Goal: Task Accomplishment & Management: Manage account settings

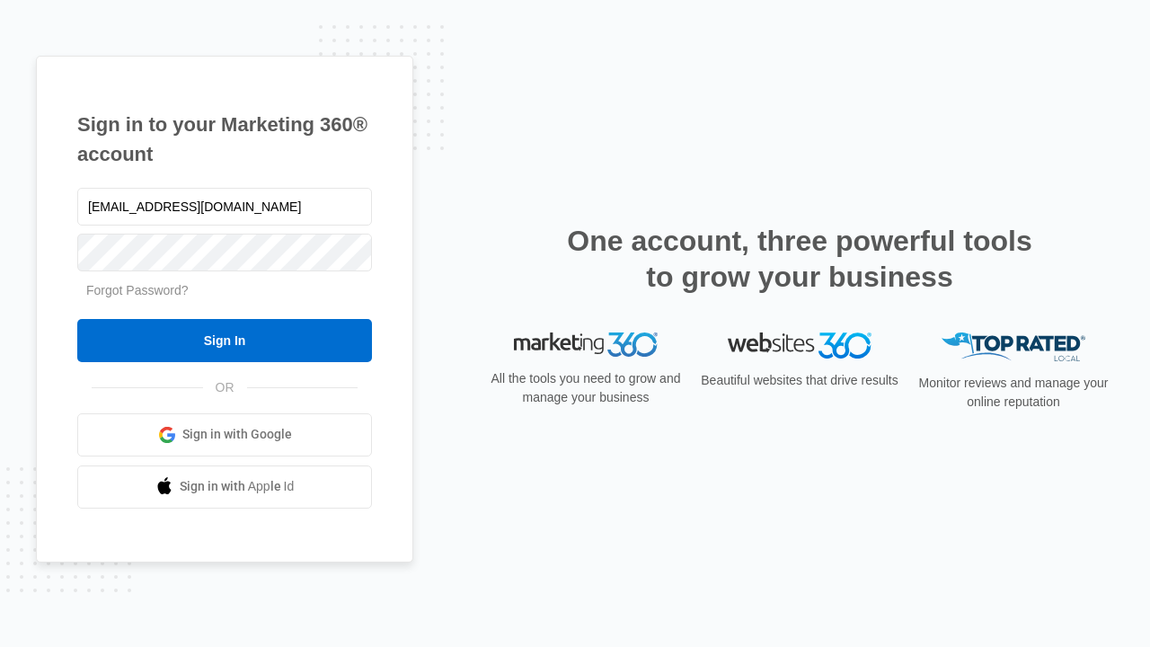
type input "[EMAIL_ADDRESS][DOMAIN_NAME]"
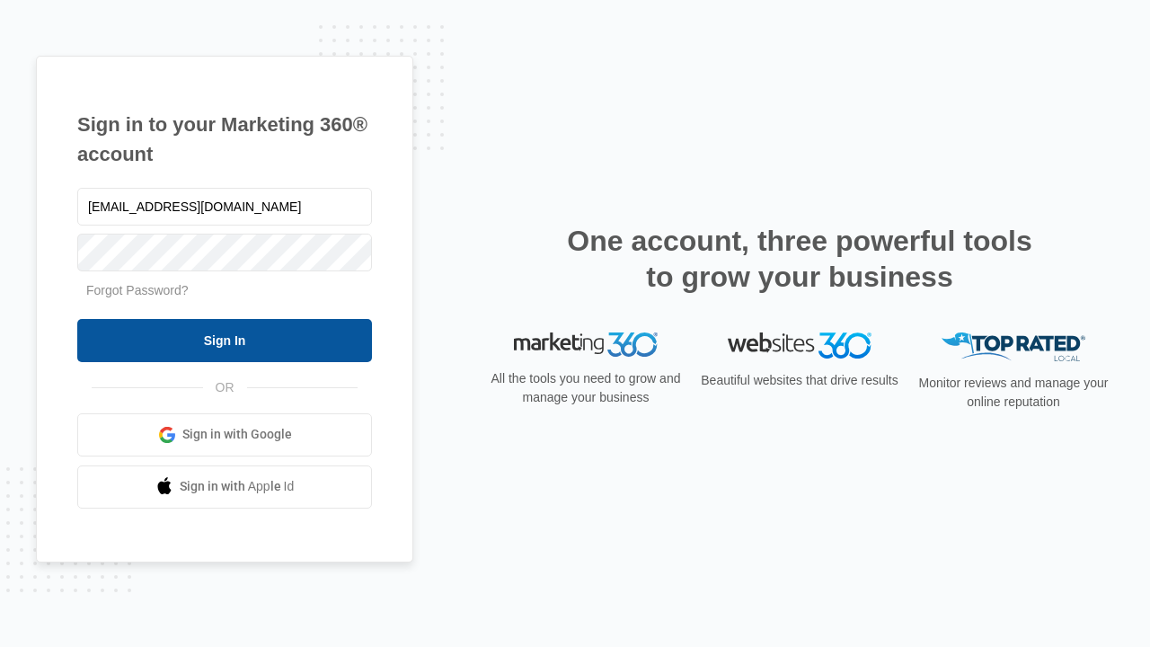
click at [225, 340] on input "Sign In" at bounding box center [224, 340] width 295 height 43
